Goal: Navigation & Orientation: Find specific page/section

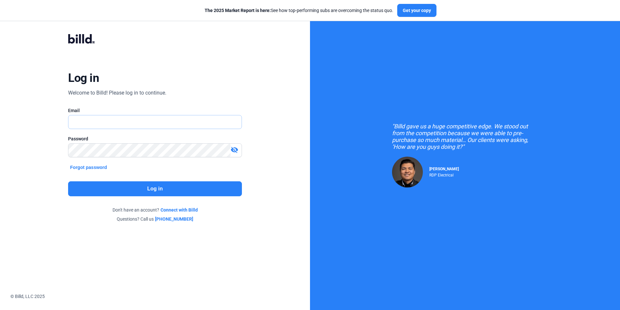
type input "[PERSON_NAME][EMAIL_ADDRESS][DOMAIN_NAME]"
click at [168, 187] on button "Log in" at bounding box center [155, 188] width 174 height 15
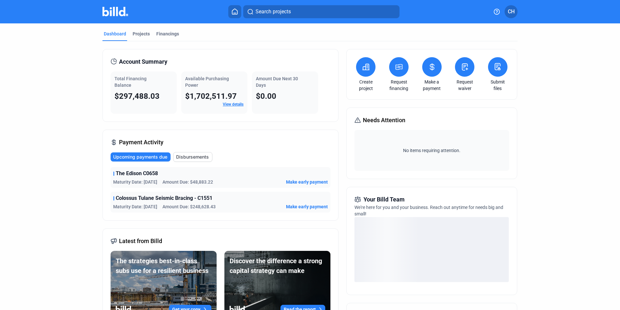
scroll to position [32, 0]
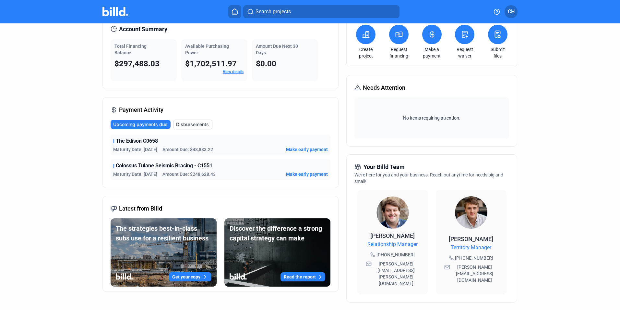
click at [194, 124] on span "Disbursements" at bounding box center [192, 124] width 33 height 6
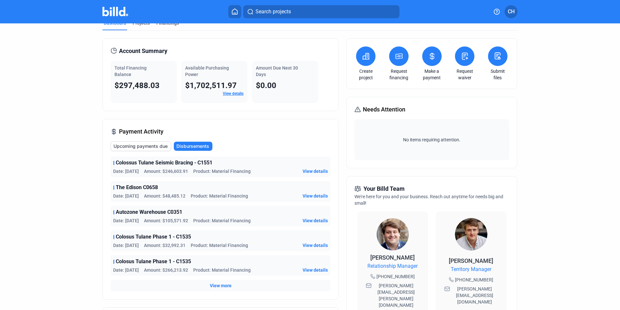
scroll to position [0, 0]
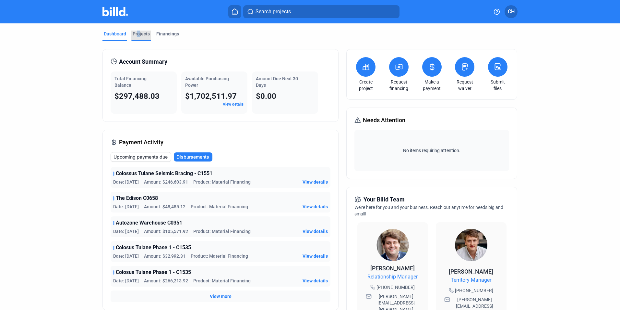
click at [137, 32] on div "Projects" at bounding box center [141, 34] width 17 height 6
